Goal: Obtain resource: Download file/media

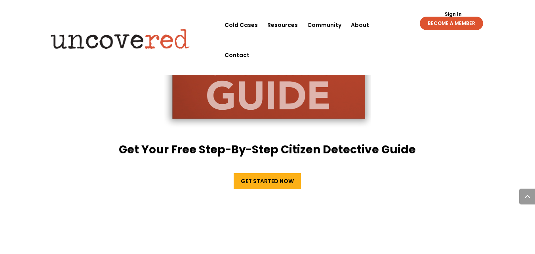
scroll to position [1457, 0]
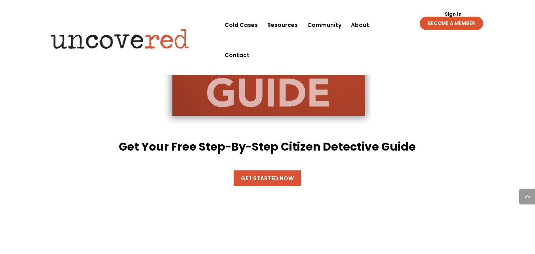
click at [270, 170] on link "Get Started Now" at bounding box center [267, 178] width 67 height 16
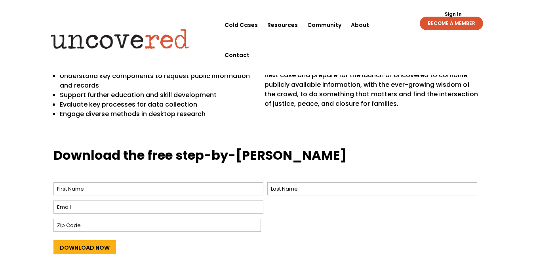
scroll to position [262, 0]
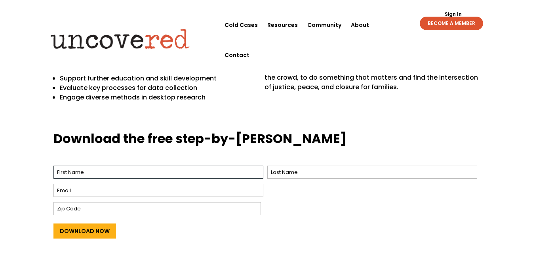
click at [185, 170] on input "First" at bounding box center [158, 171] width 210 height 13
type input "[PERSON_NAME]"
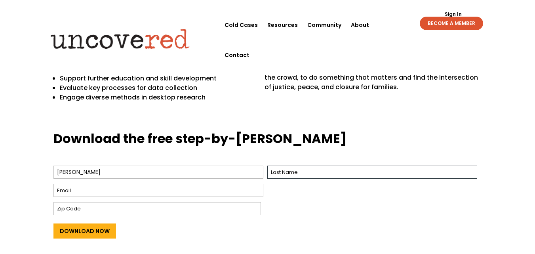
type input "[PERSON_NAME]"
type input "4800"
click at [300, 172] on input "[PERSON_NAME]" at bounding box center [372, 171] width 210 height 13
type input "L"
type input "Bauchau"
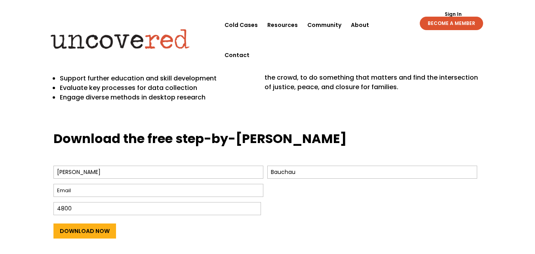
click at [126, 183] on div at bounding box center [158, 190] width 210 height 17
click at [63, 192] on input "Email *" at bounding box center [158, 190] width 210 height 13
type input "[EMAIL_ADDRESS][DOMAIN_NAME]"
click at [78, 208] on input "4800" at bounding box center [156, 208] width 207 height 13
type input "4"
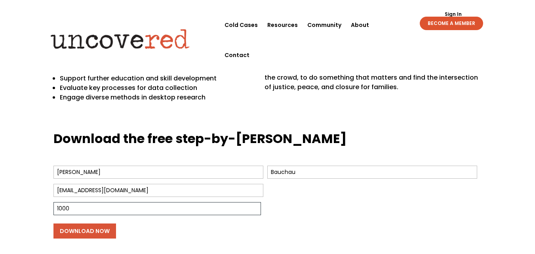
type input "1000"
click at [89, 232] on input "Download Now" at bounding box center [84, 230] width 63 height 15
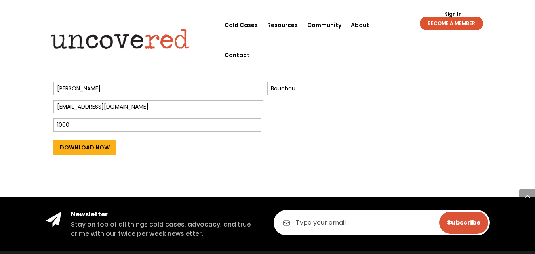
scroll to position [321, 0]
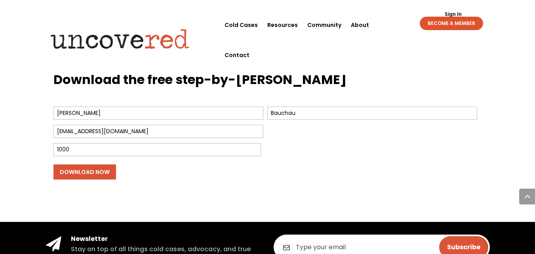
click at [74, 173] on input "Download Now" at bounding box center [84, 171] width 63 height 15
click at [83, 148] on input "1000" at bounding box center [156, 149] width 207 height 13
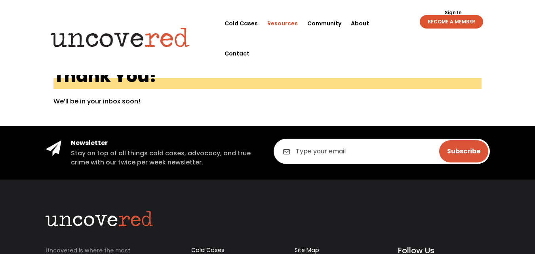
click at [283, 21] on link "Resources" at bounding box center [282, 23] width 30 height 30
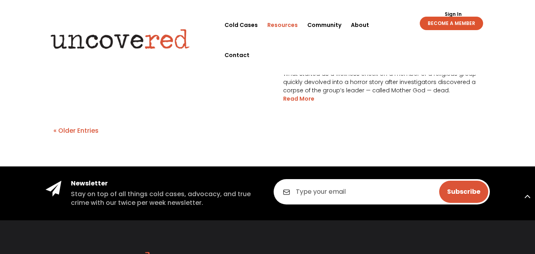
scroll to position [1689, 0]
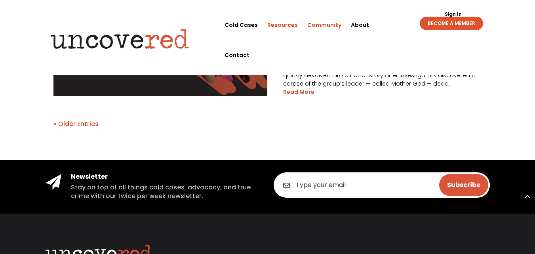
click at [327, 23] on link "Community" at bounding box center [324, 25] width 34 height 30
